Goal: Manage account settings

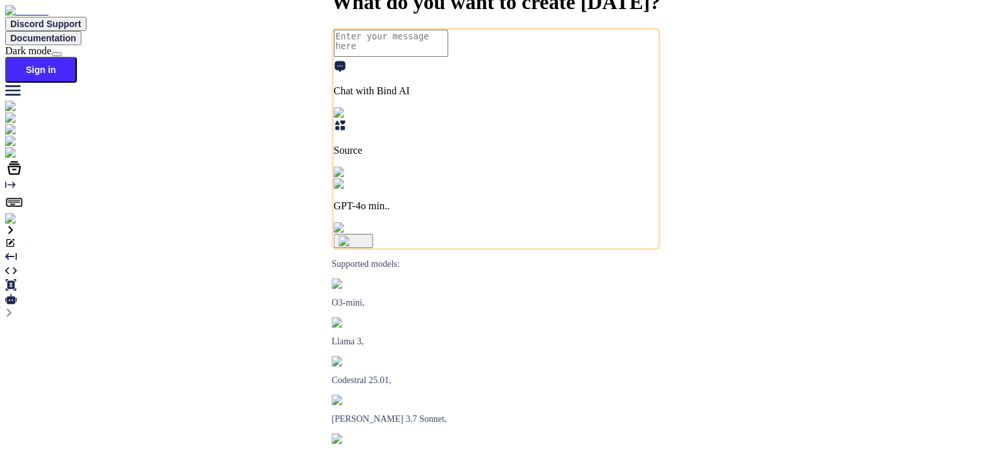
click at [23, 225] on img at bounding box center [23, 219] width 36 height 12
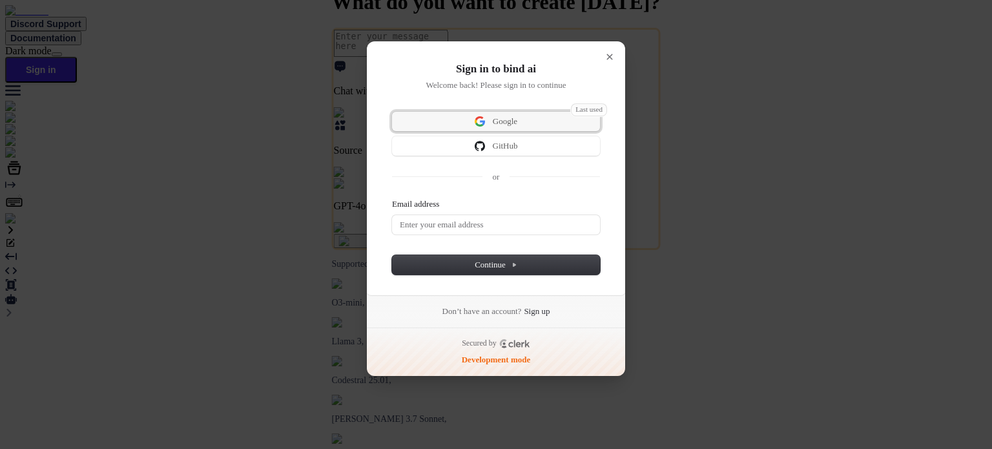
click at [534, 118] on span "Google" at bounding box center [496, 122] width 192 height 12
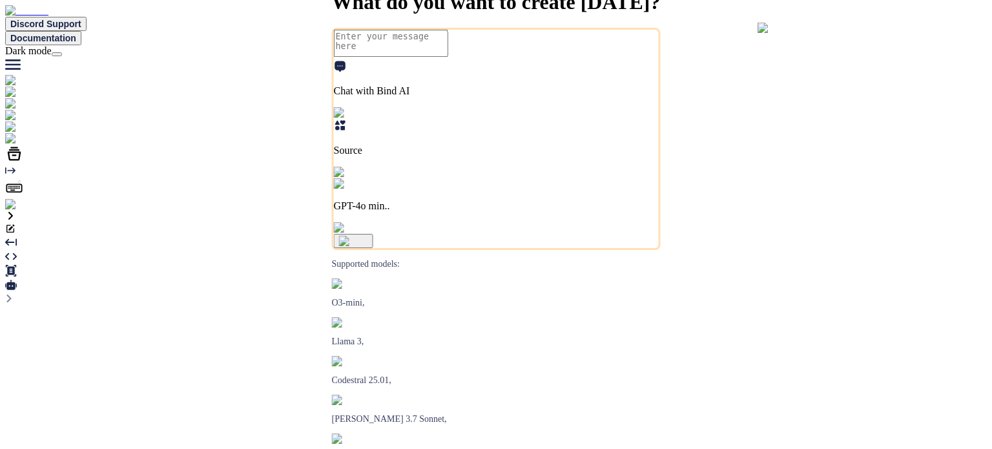
type textarea "x"
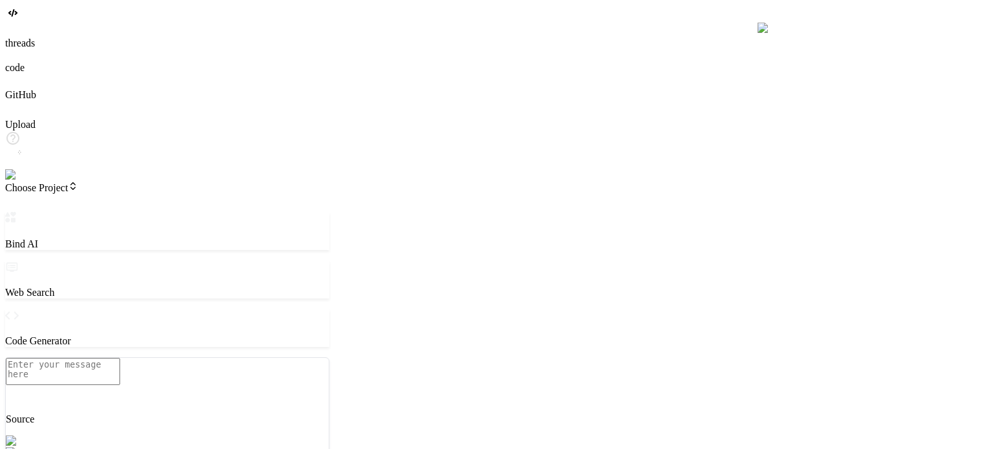
type textarea "x"
click at [19, 181] on img at bounding box center [26, 175] width 42 height 12
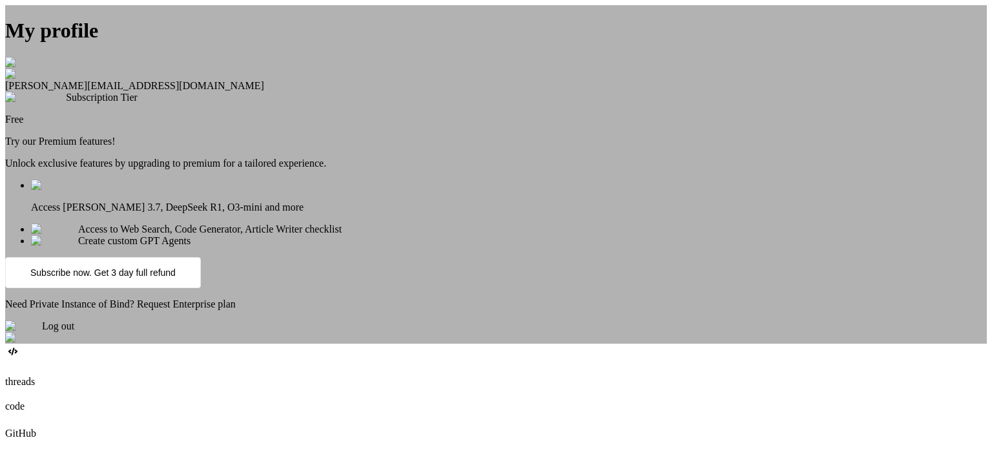
click at [247, 185] on div "My profile Anas Khan anas@witarist.com Subscription Tier Free Try our Premium f…" at bounding box center [495, 174] width 981 height 338
